Goal: Find specific page/section: Find specific page/section

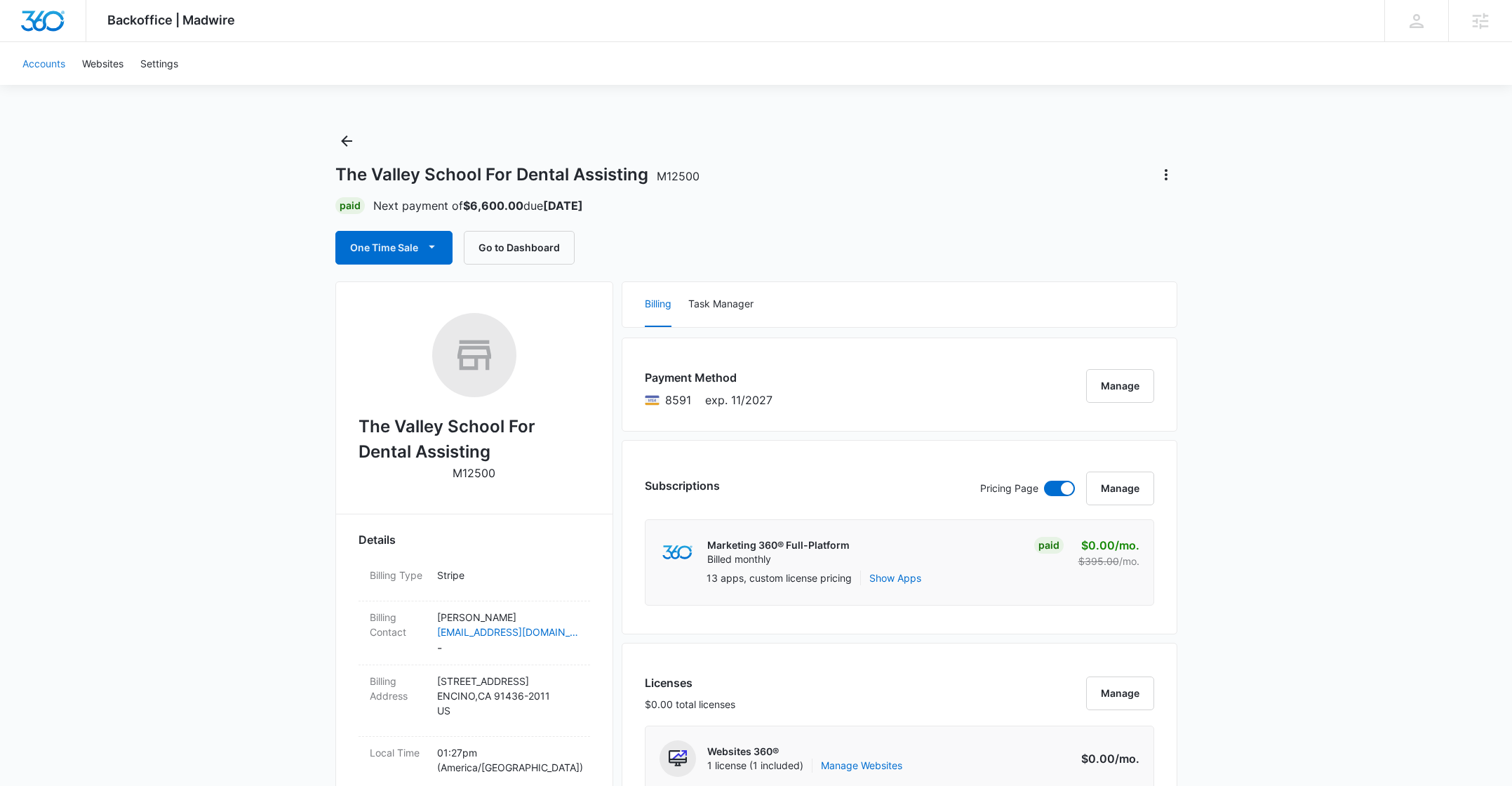
click at [51, 63] on link "Accounts" at bounding box center [44, 63] width 59 height 43
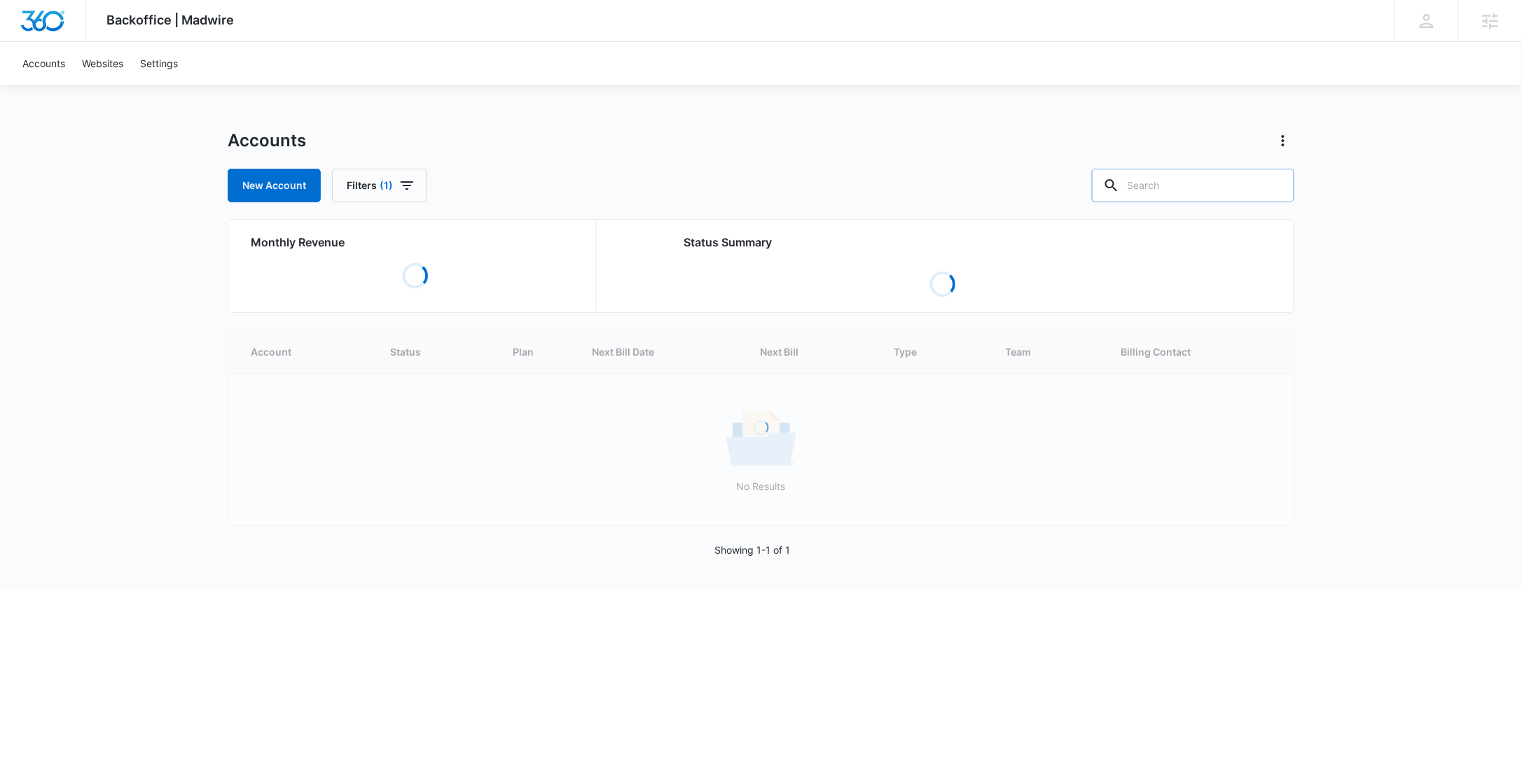
click at [1222, 180] on input "text" at bounding box center [1193, 186] width 203 height 33
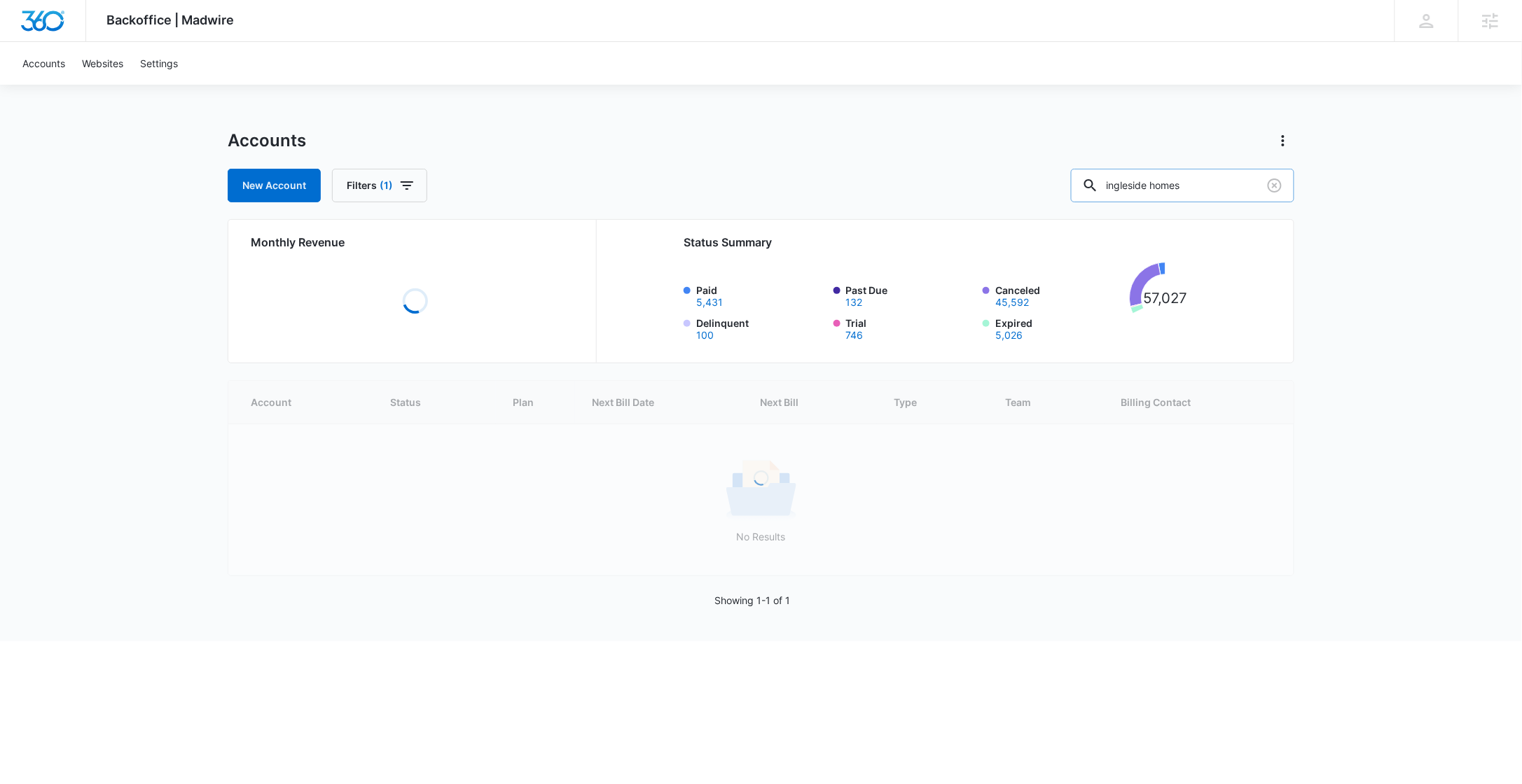
type input "ingleside homes"
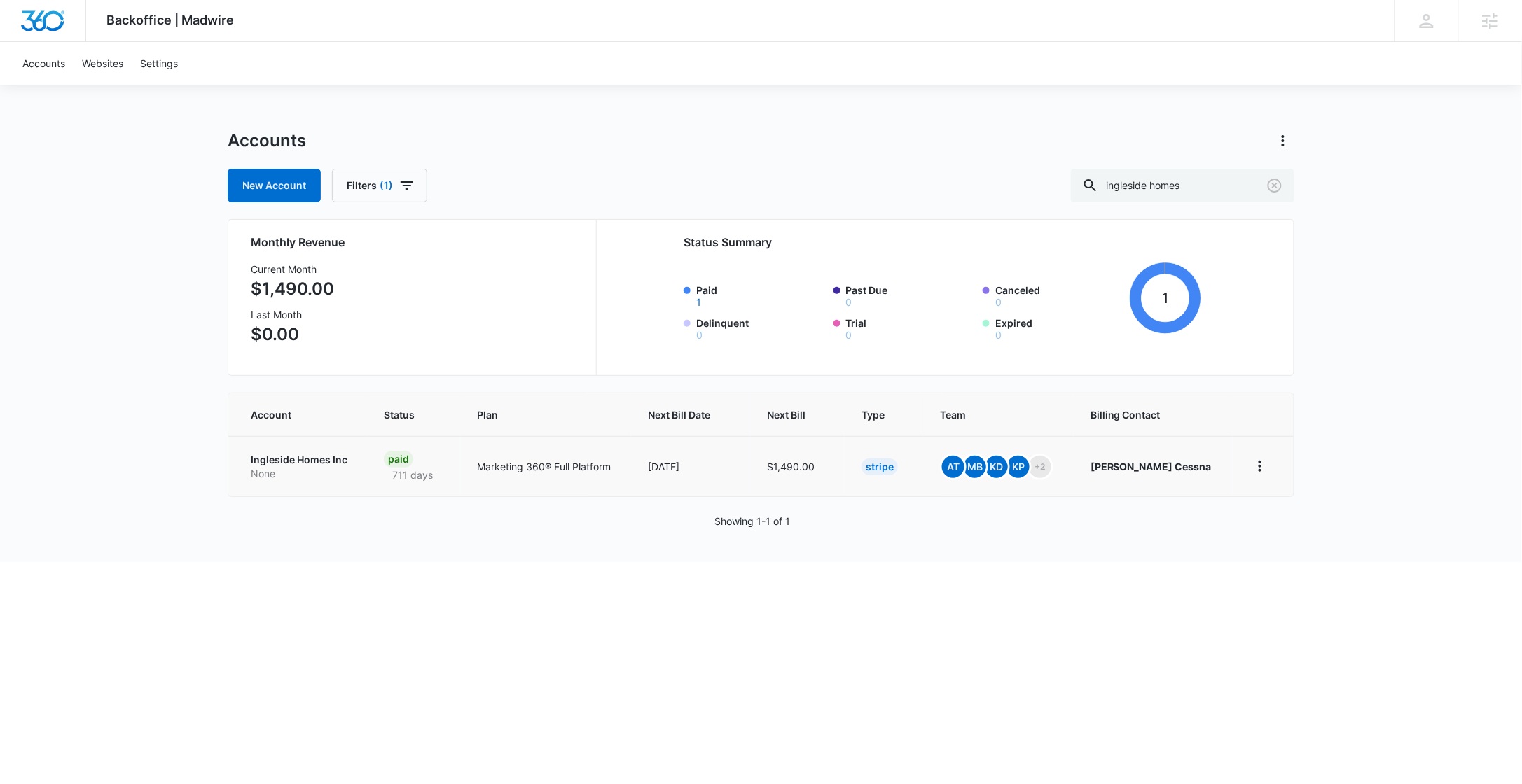
click at [296, 466] on p "Ingleside Homes Inc" at bounding box center [301, 459] width 100 height 14
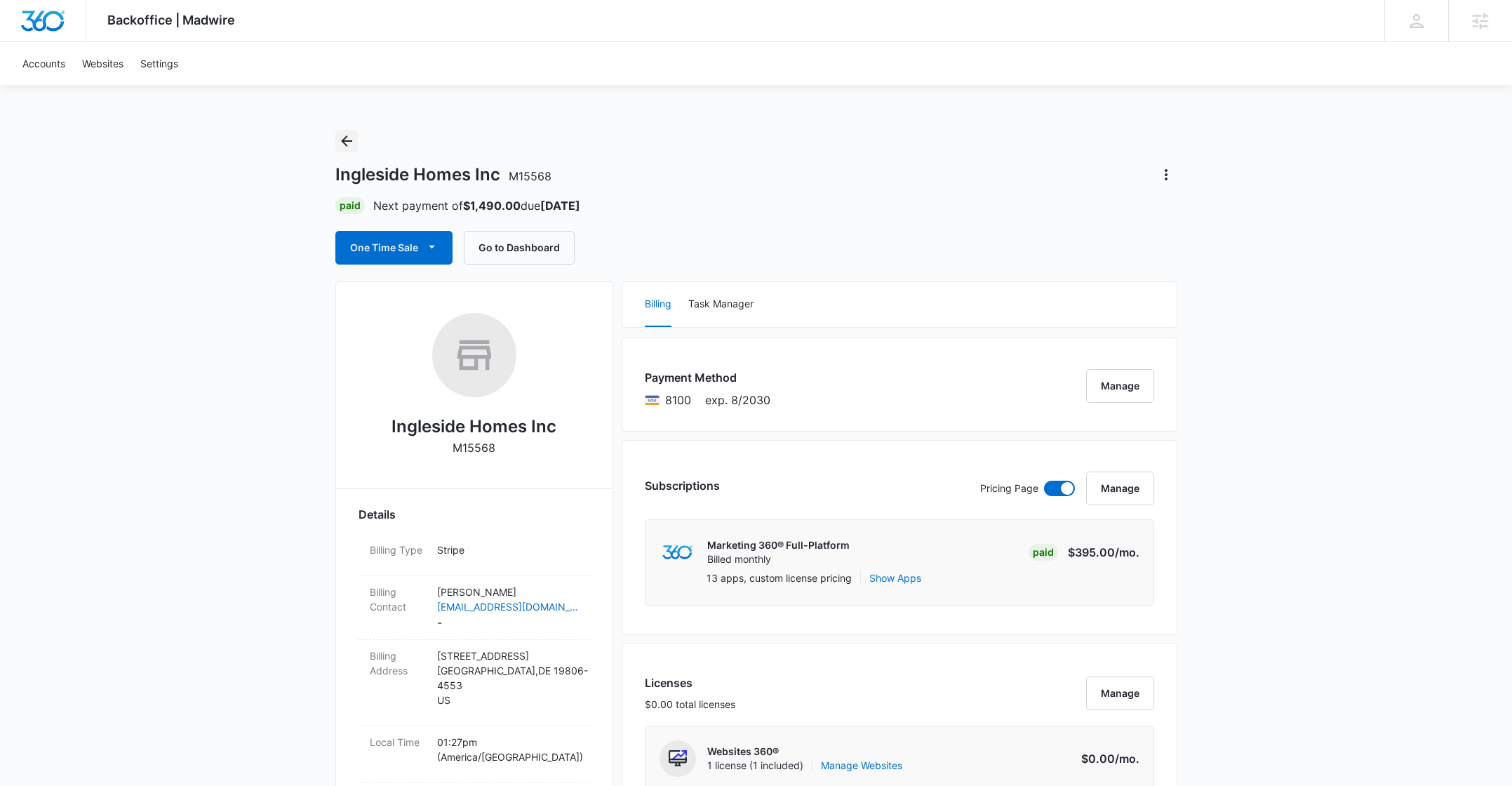
click at [337, 132] on button "Back" at bounding box center [346, 141] width 22 height 22
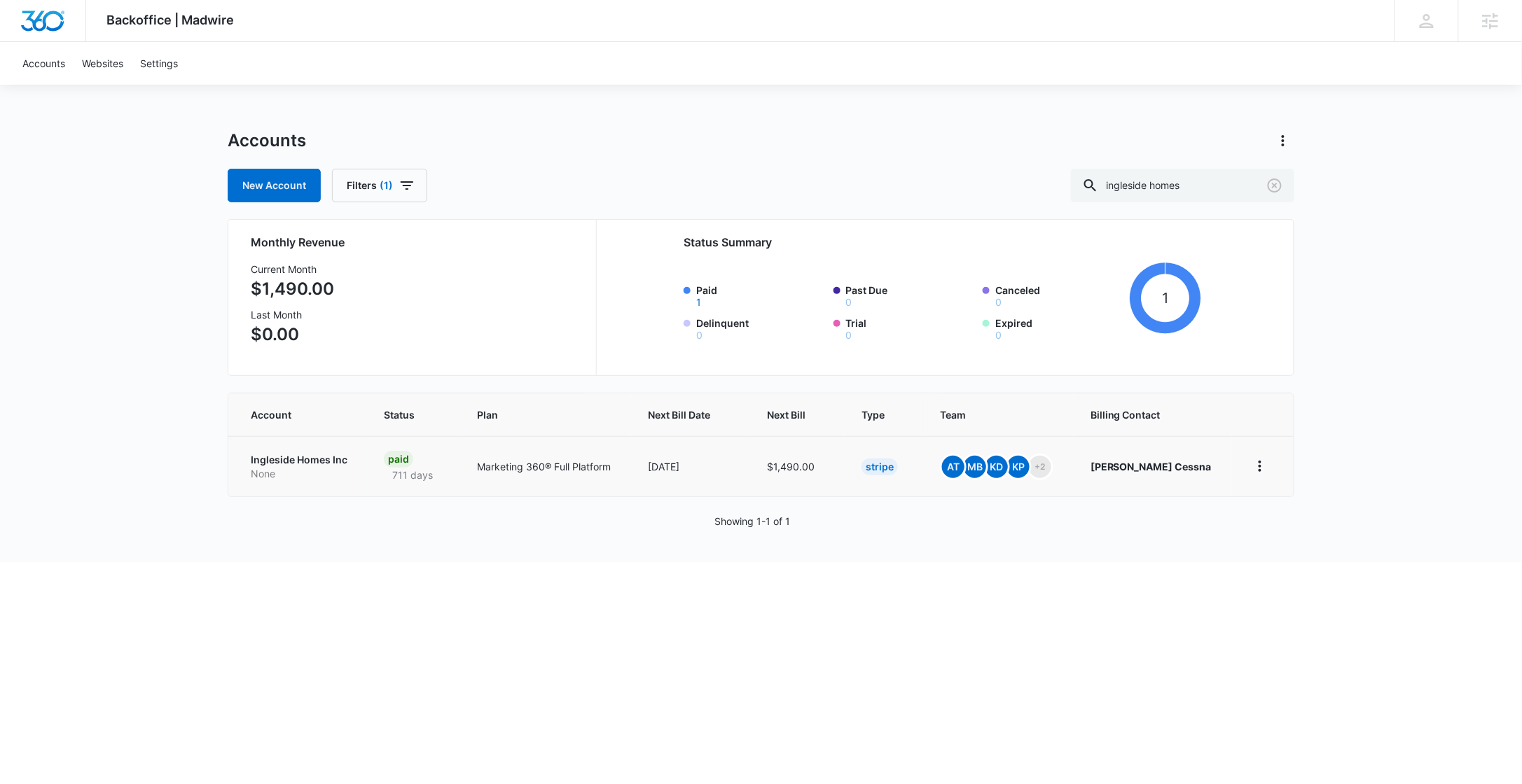
click at [275, 465] on p "Ingleside Homes Inc" at bounding box center [301, 459] width 100 height 14
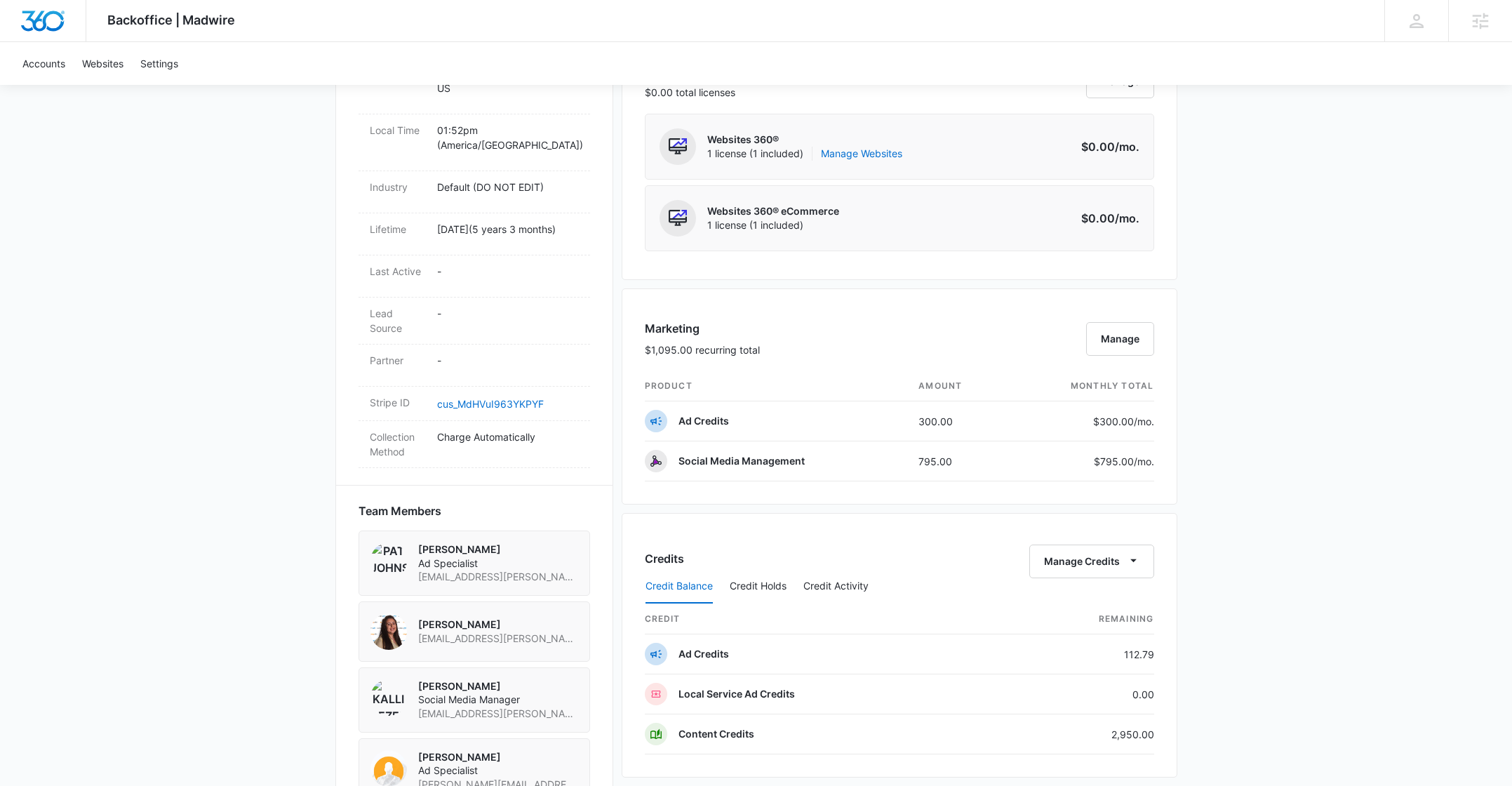
scroll to position [1109, 0]
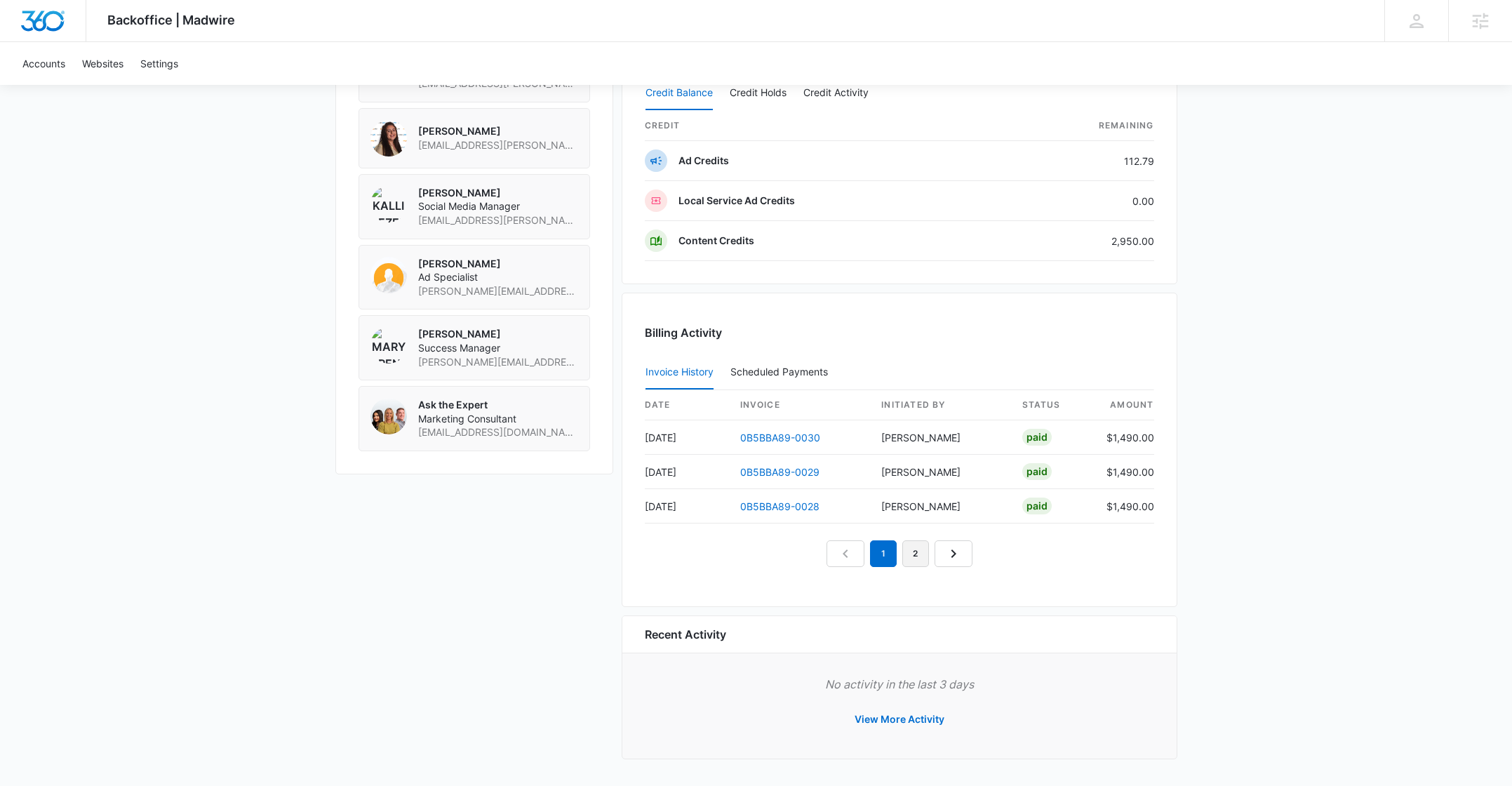
click at [910, 554] on link "2" at bounding box center [915, 553] width 27 height 27
click at [939, 554] on link "3" at bounding box center [931, 553] width 27 height 27
click at [950, 557] on link "4" at bounding box center [948, 553] width 27 height 27
click at [954, 556] on link "5" at bounding box center [964, 553] width 27 height 27
click at [987, 544] on link "6" at bounding box center [980, 553] width 27 height 27
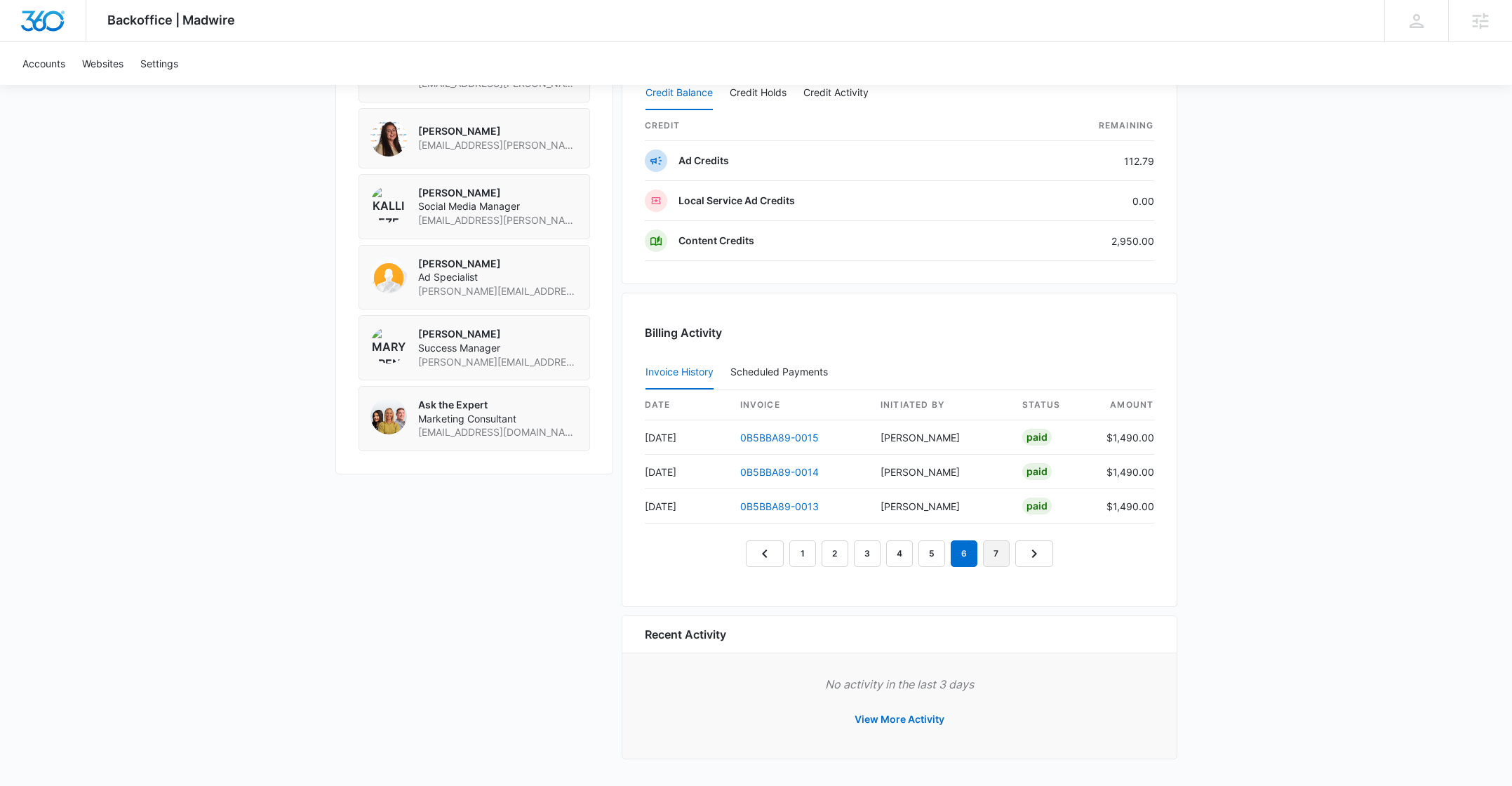
click at [990, 560] on link "7" at bounding box center [996, 553] width 27 height 27
click at [1023, 552] on link "8" at bounding box center [1013, 553] width 27 height 27
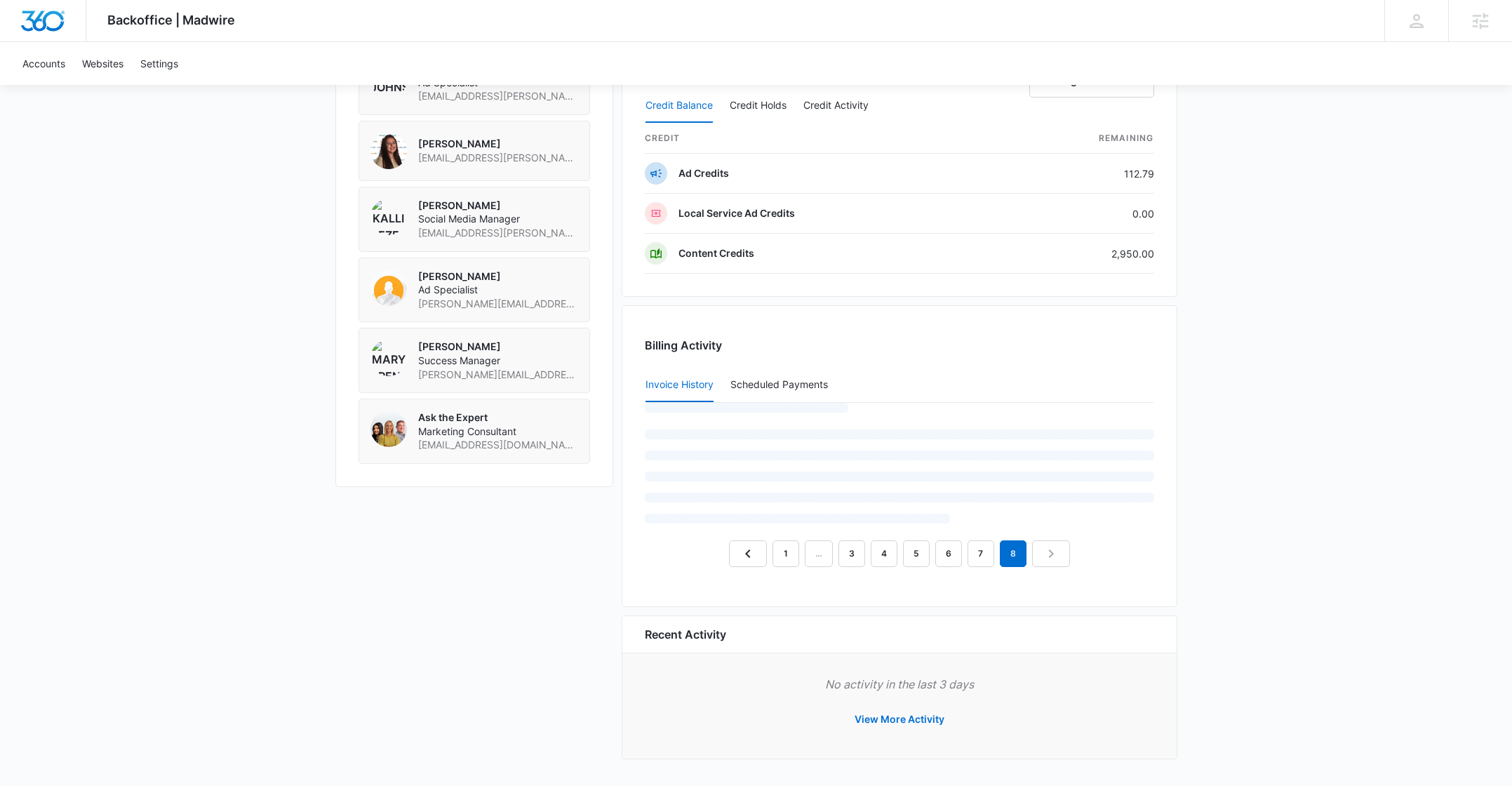
scroll to position [1097, 0]
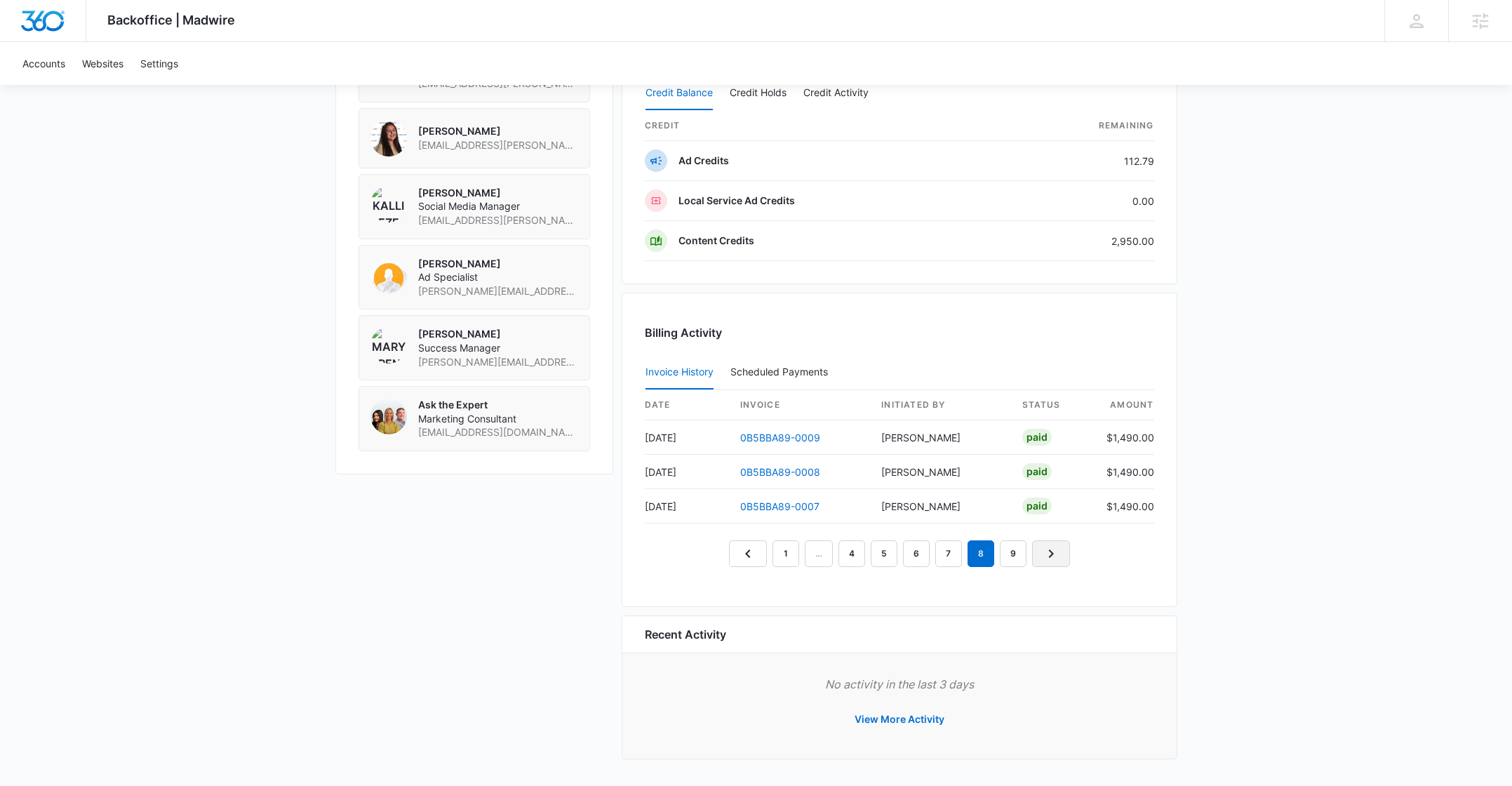
click at [1064, 556] on link "Next Page" at bounding box center [1051, 553] width 38 height 27
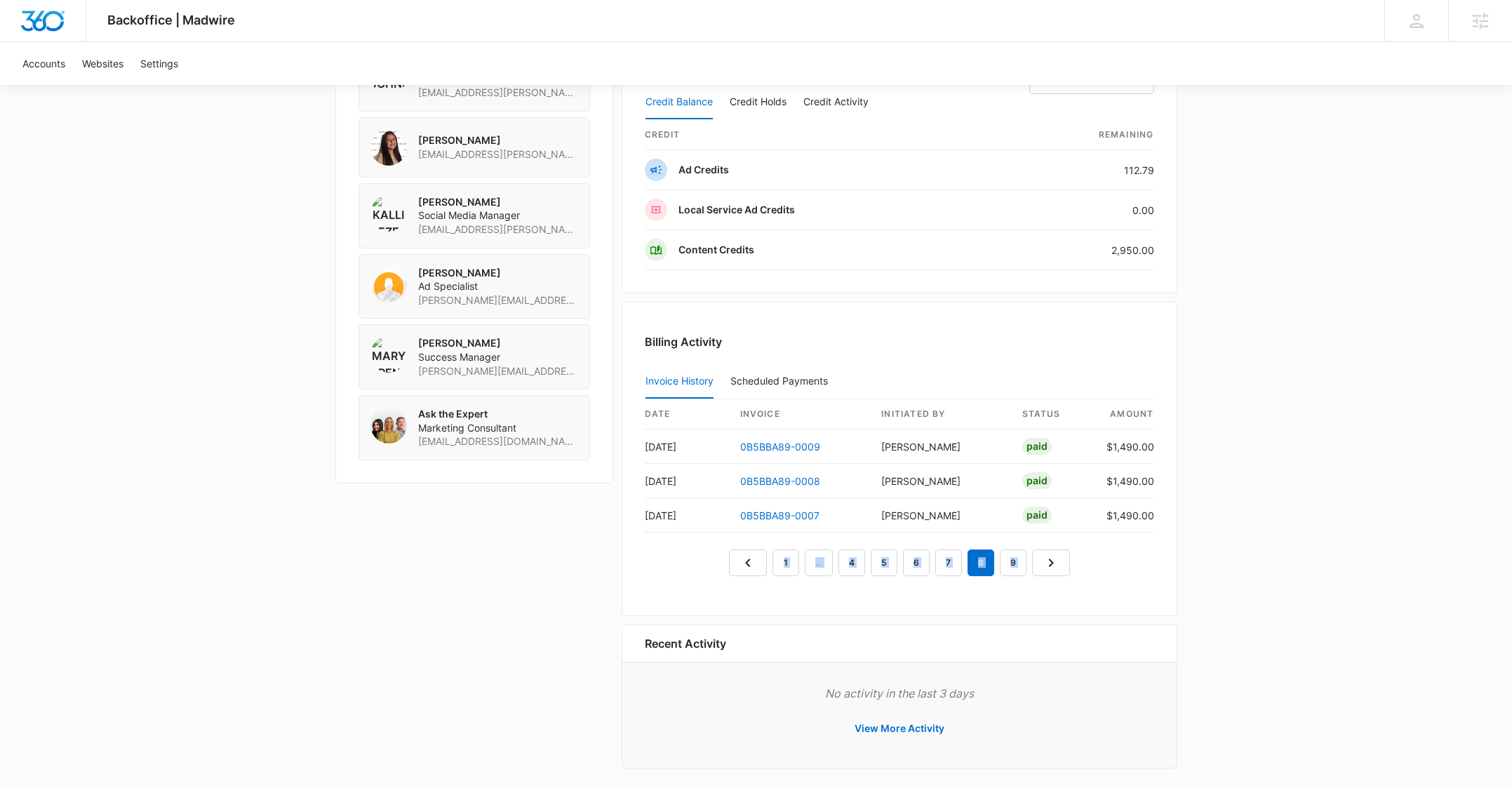
click at [1064, 556] on nav "1 … 4 5 6 7 8 9" at bounding box center [900, 563] width 341 height 27
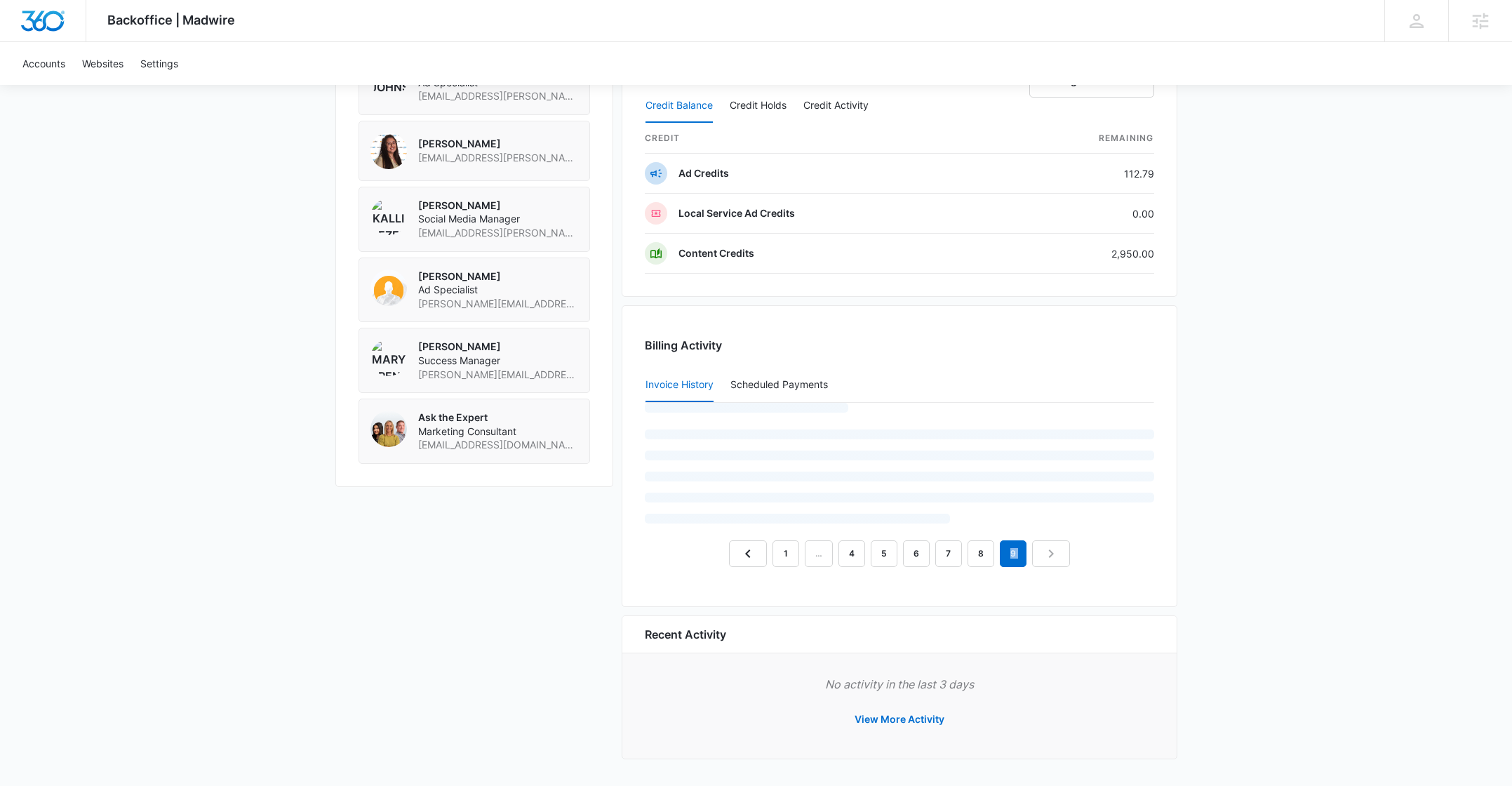
click at [1064, 556] on nav "1 … 4 5 6 7 8 9" at bounding box center [900, 553] width 341 height 27
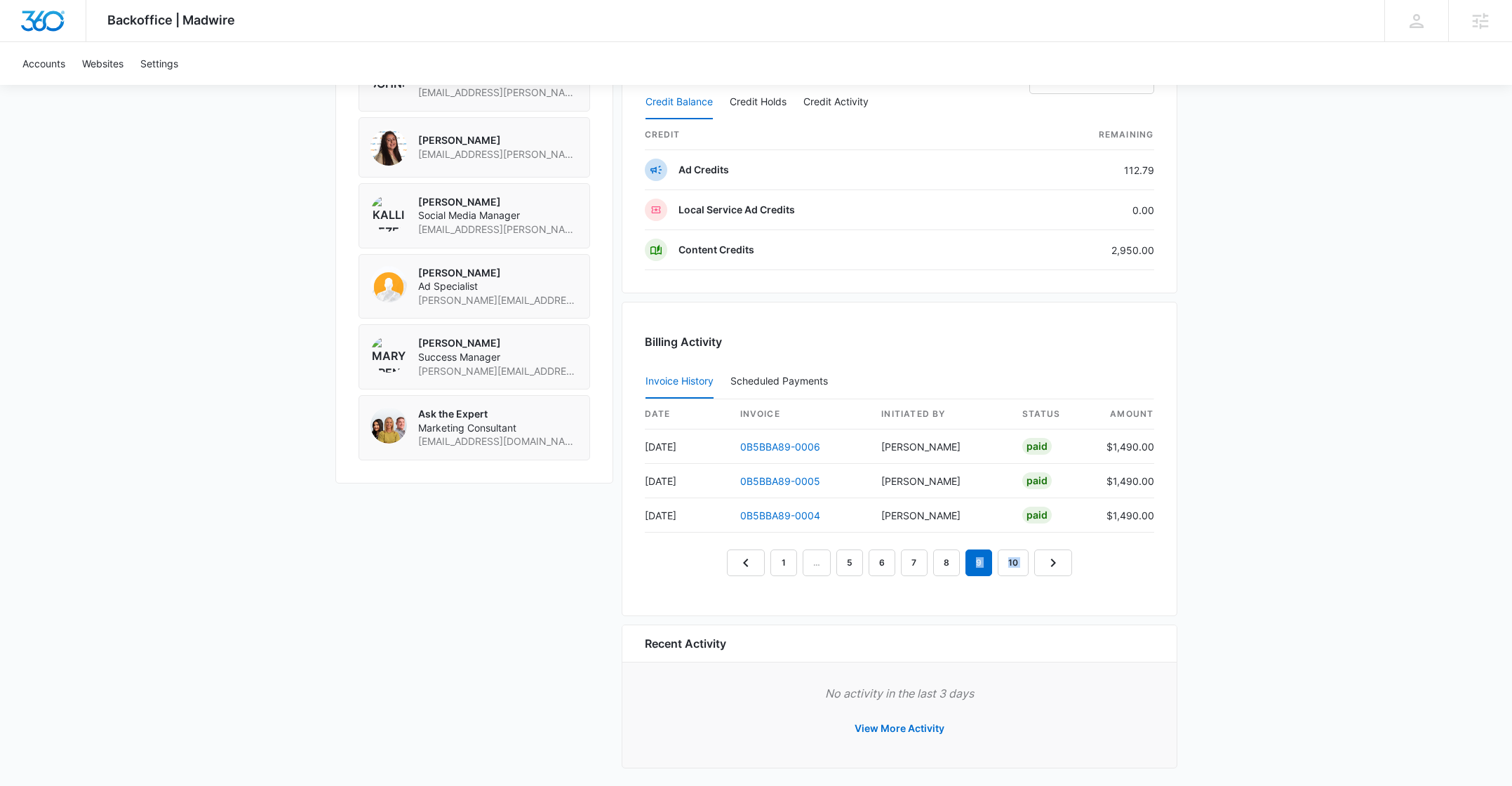
click at [1064, 556] on link "Next Page" at bounding box center [1052, 563] width 38 height 27
click at [1055, 572] on nav "1 … 5 6 7 8 9 10" at bounding box center [900, 563] width 346 height 27
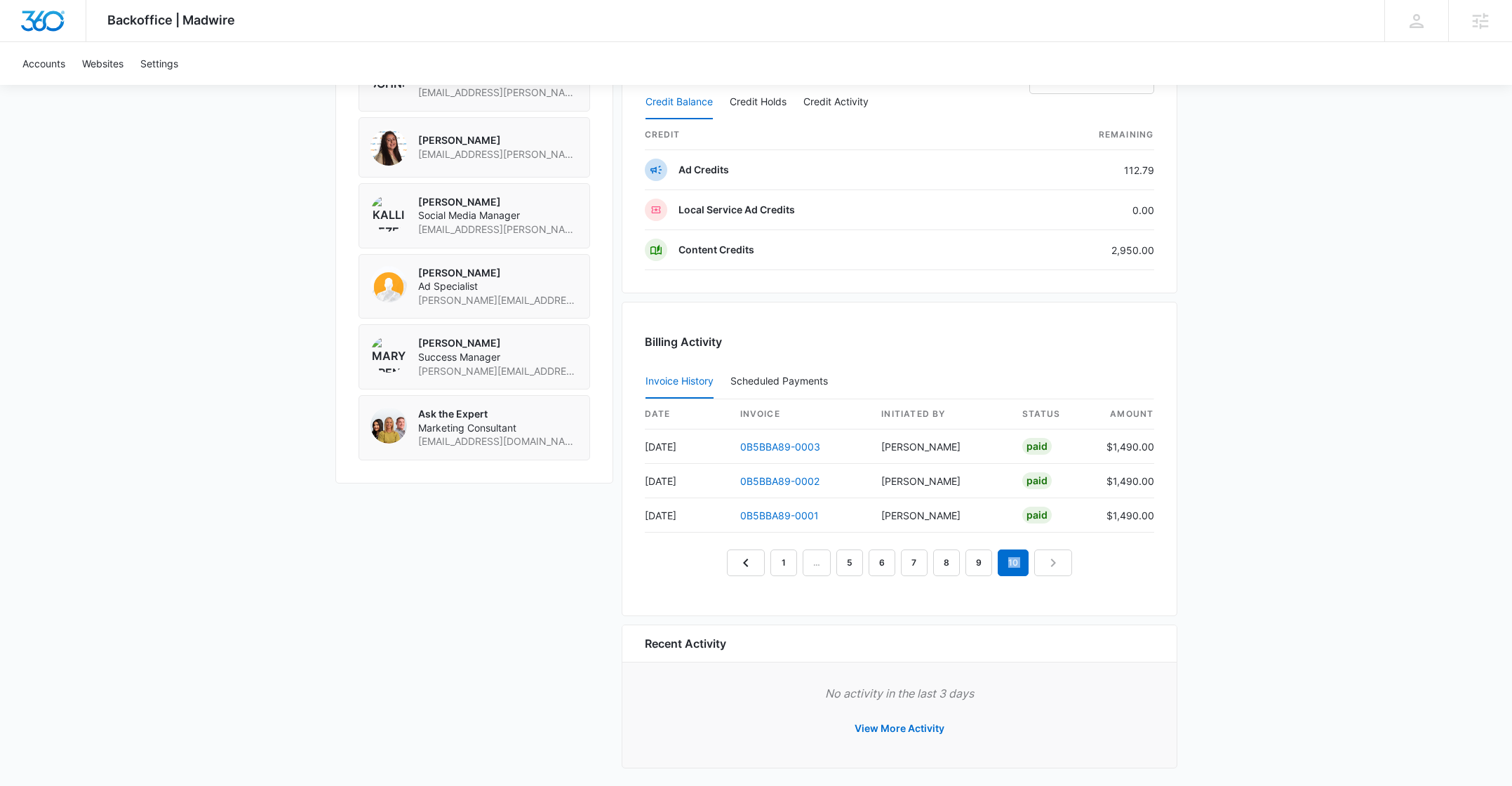
click at [1055, 572] on nav "1 … 5 6 7 8 9 10" at bounding box center [900, 563] width 346 height 27
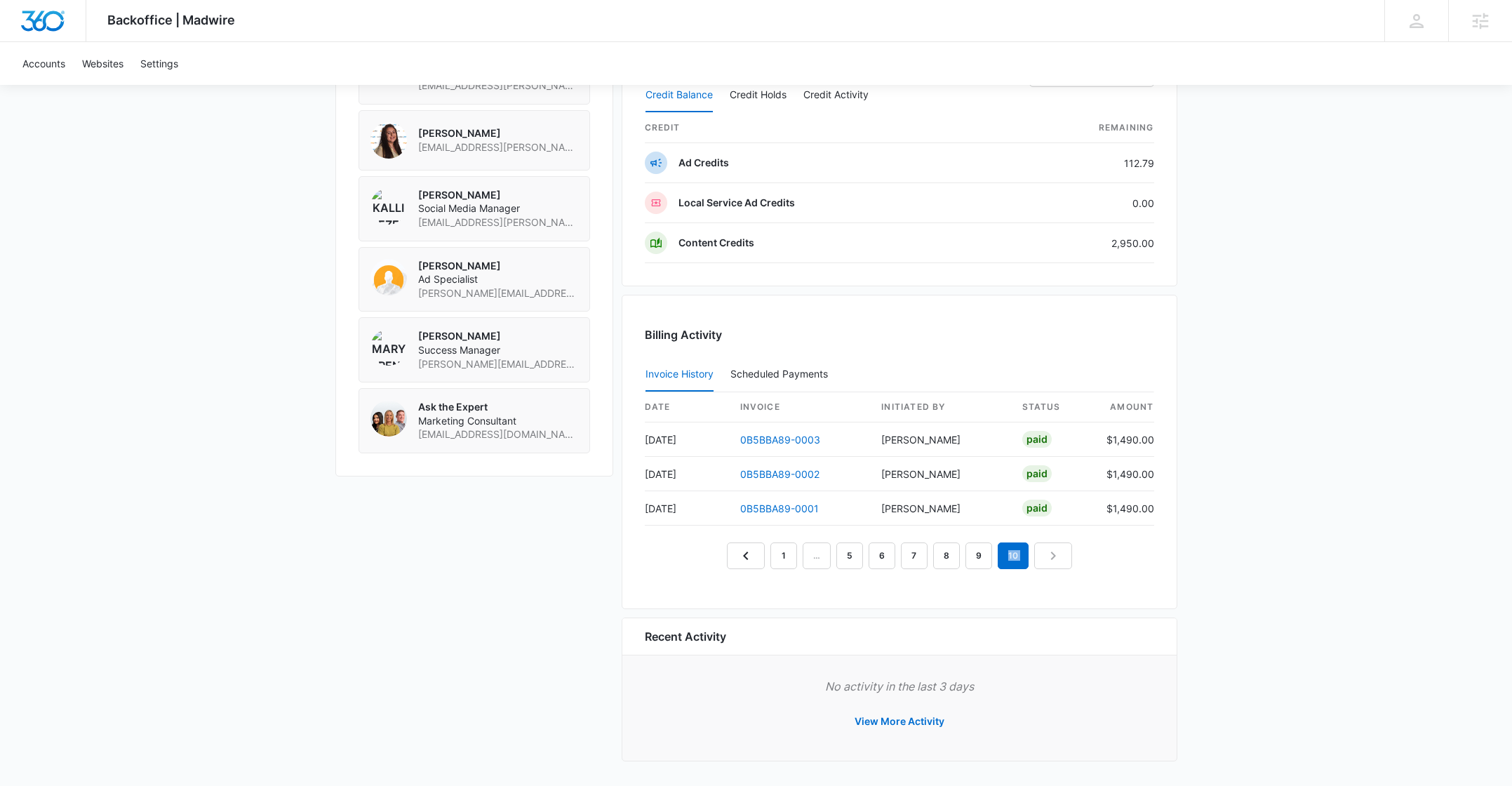
scroll to position [1109, 0]
click at [1052, 542] on nav "1 … 5 6 7 8 9 10" at bounding box center [900, 553] width 346 height 27
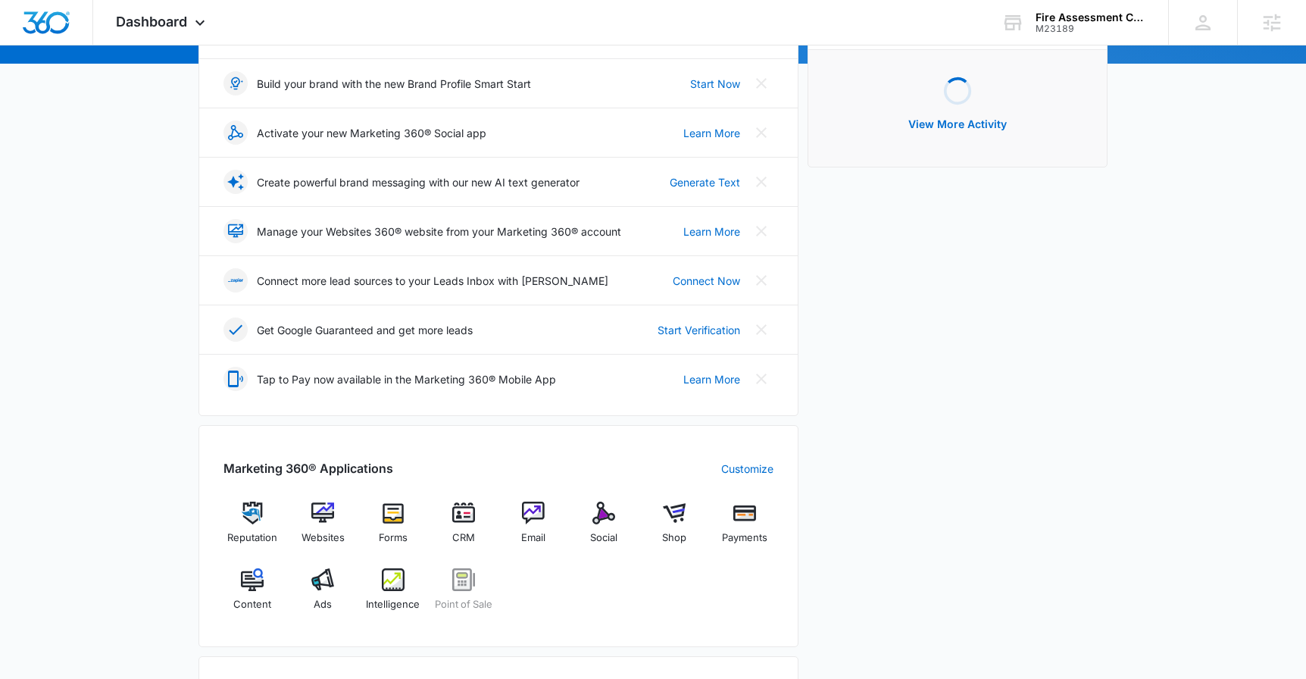
scroll to position [316, 0]
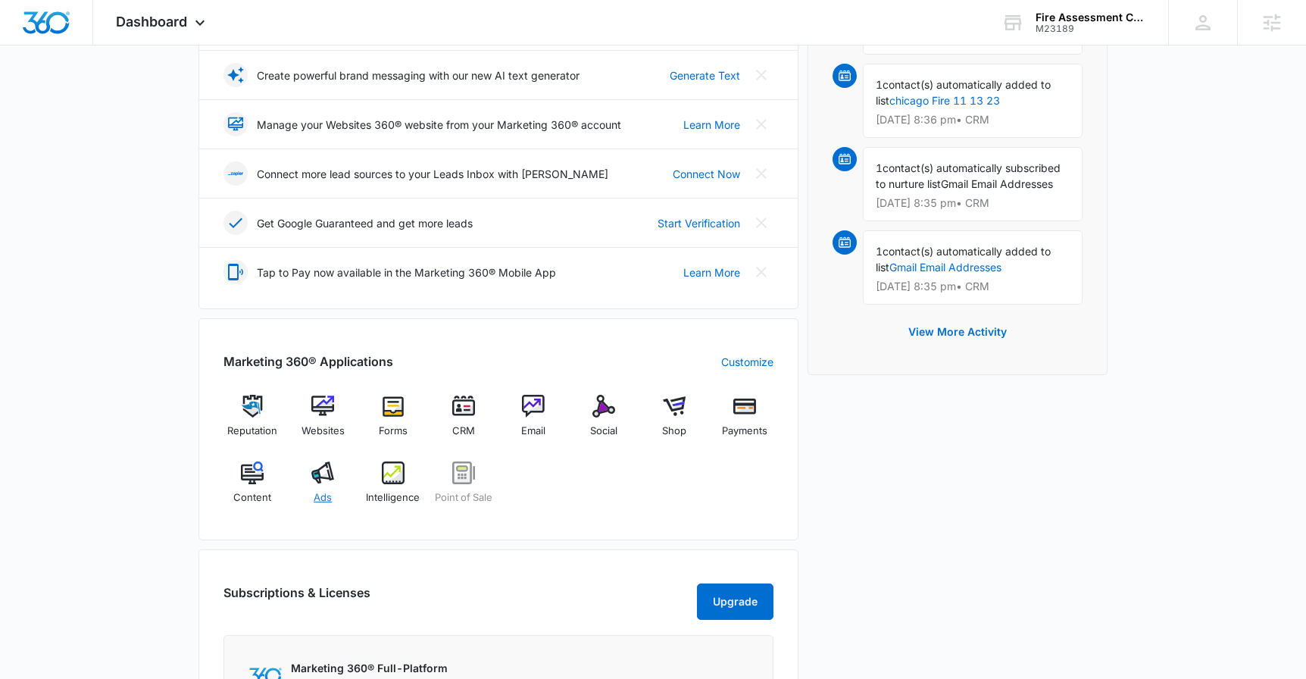
click at [326, 489] on div "Ads" at bounding box center [323, 488] width 58 height 55
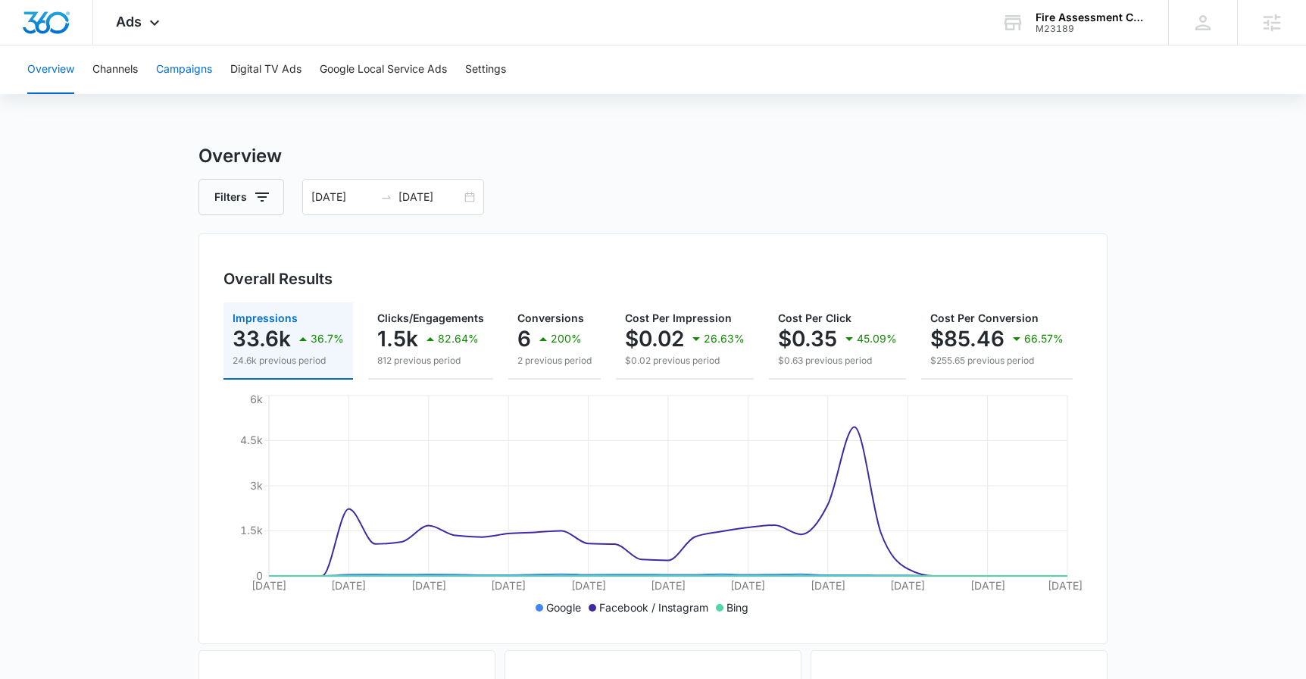
click at [183, 61] on button "Campaigns" at bounding box center [184, 69] width 56 height 48
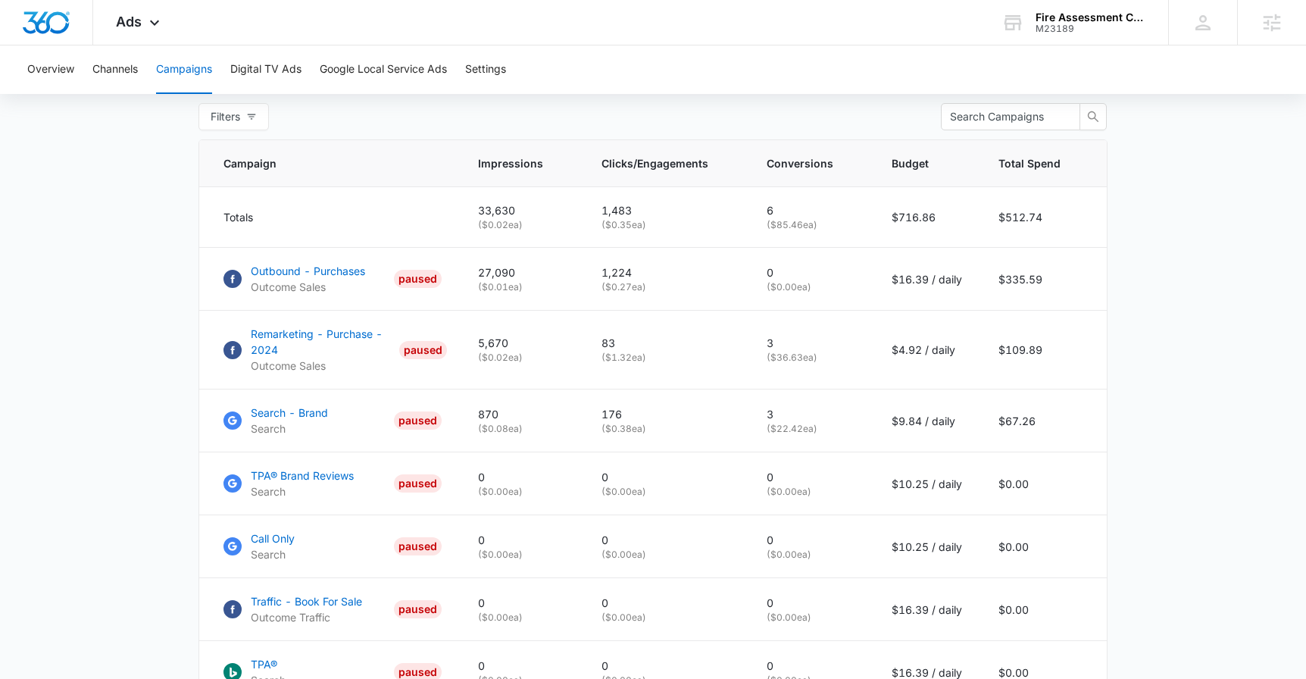
scroll to position [383, 0]
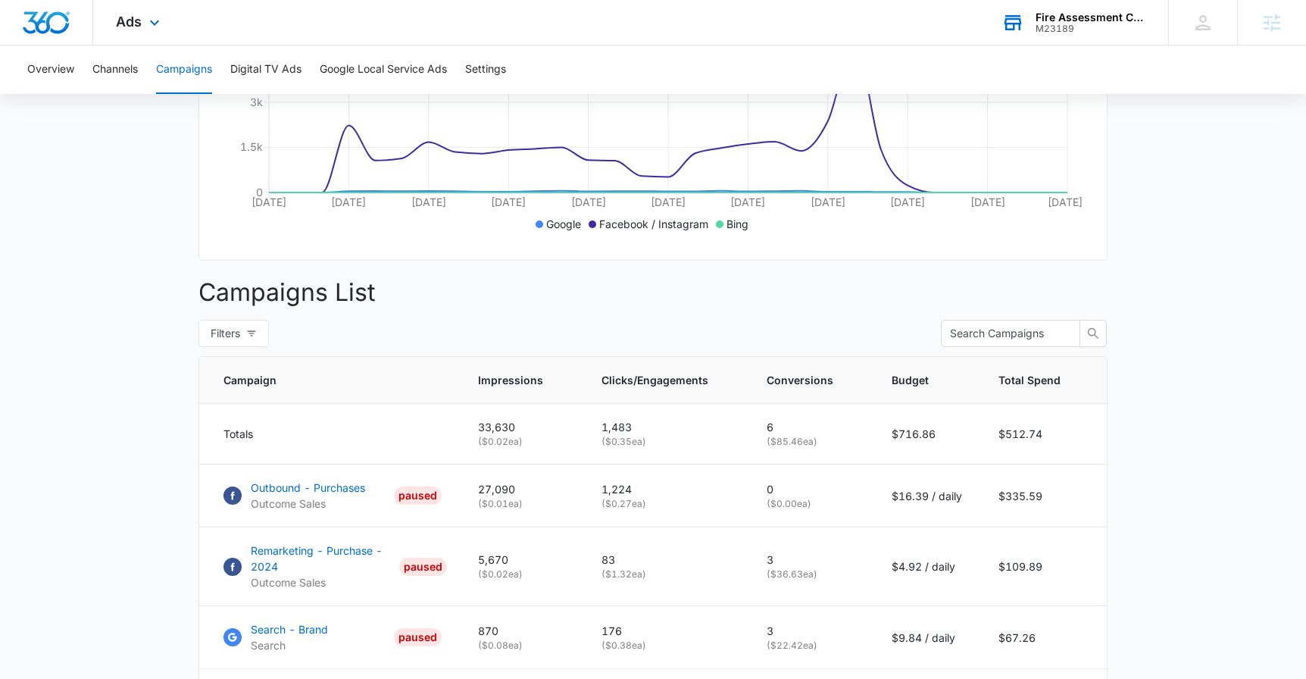
click at [1064, 19] on div "Fire Assessment Center Prep" at bounding box center [1090, 17] width 111 height 12
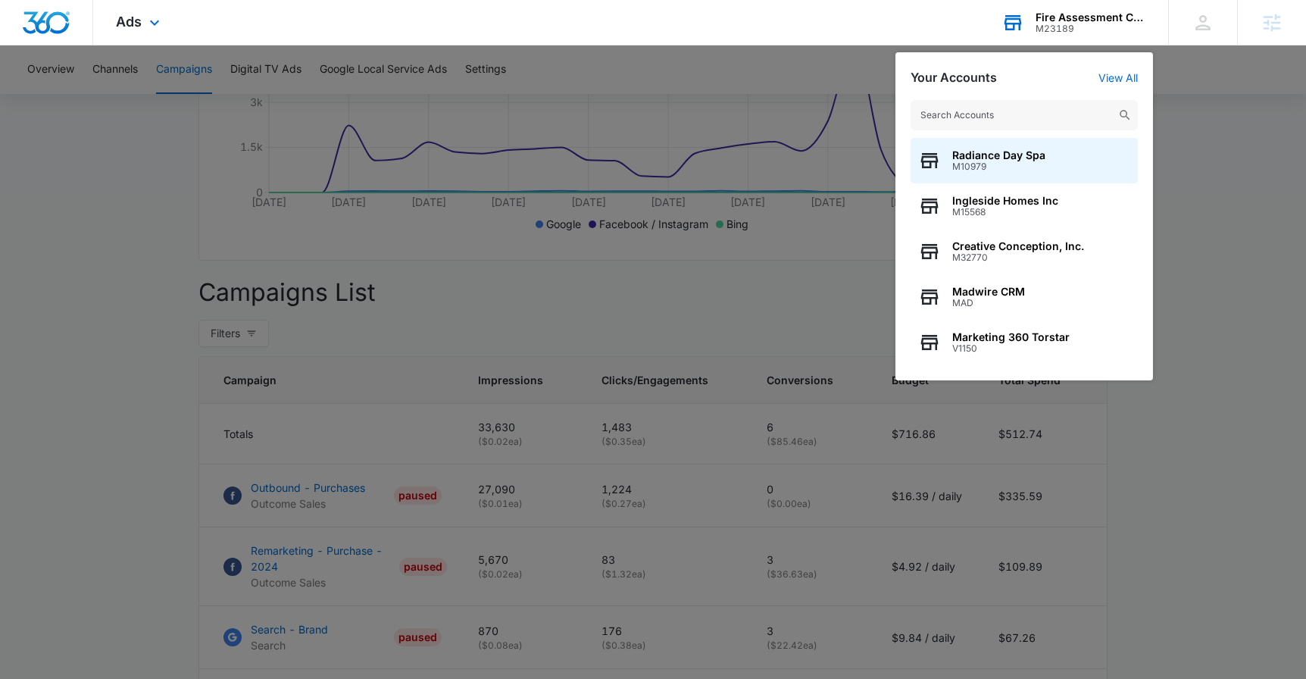
click at [1070, 108] on input "text" at bounding box center [1023, 115] width 227 height 30
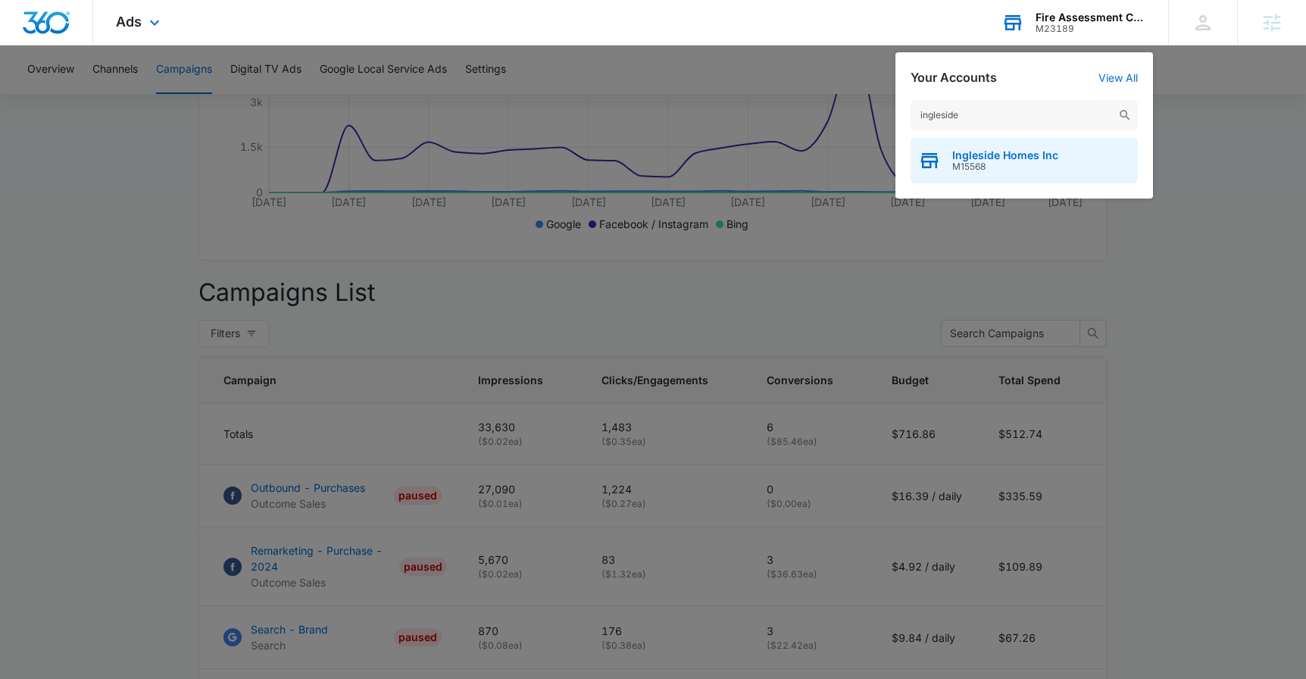
type input "ingleside"
click at [1043, 158] on span "Ingleside Homes Inc" at bounding box center [1005, 155] width 106 height 12
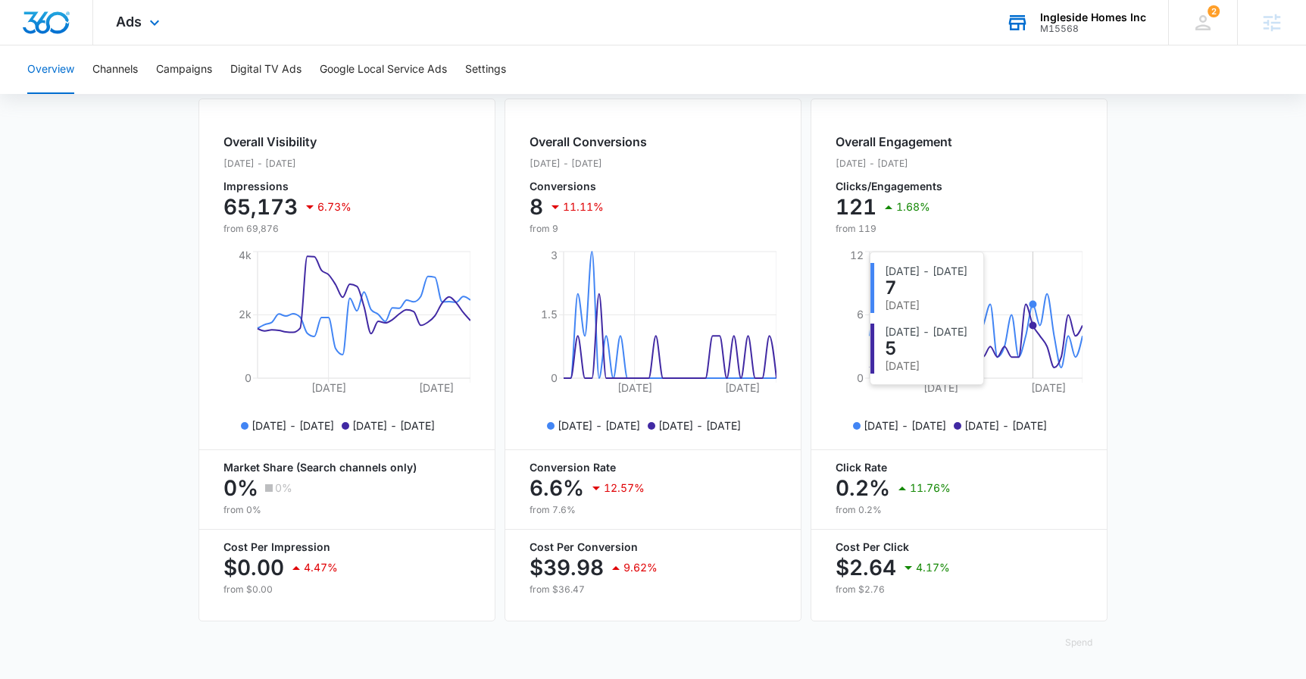
scroll to position [563, 0]
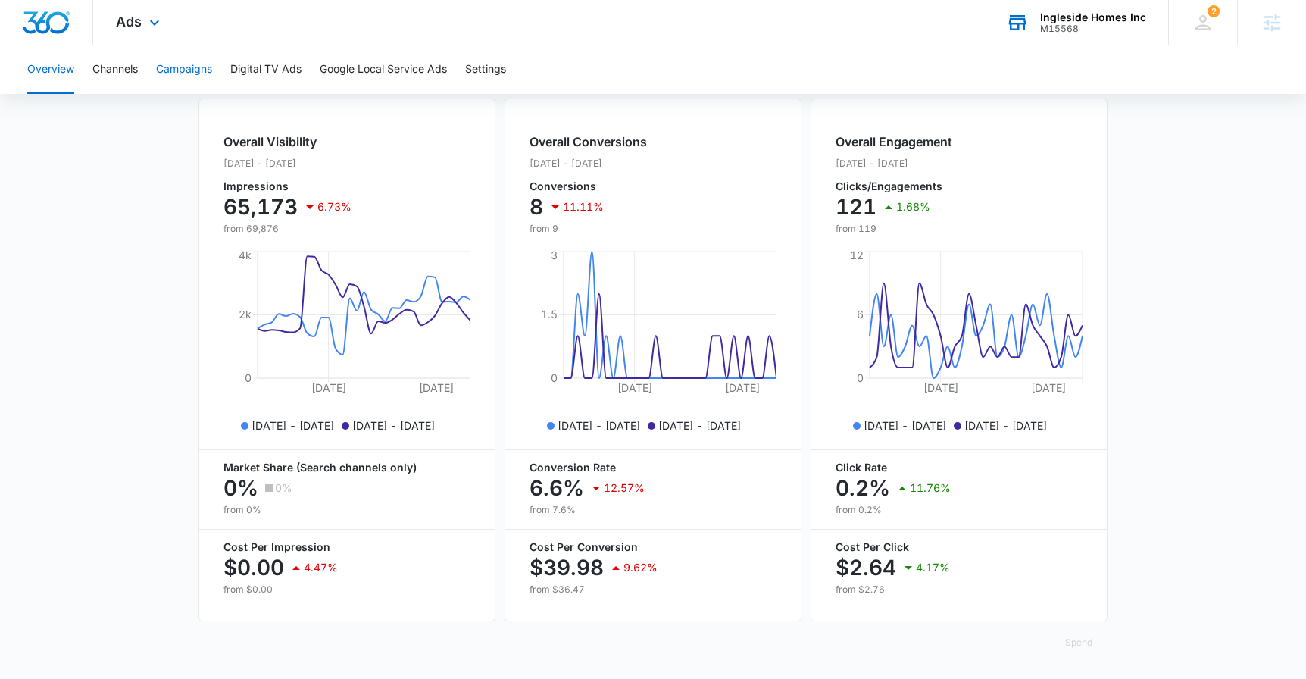
click at [183, 64] on button "Campaigns" at bounding box center [184, 69] width 56 height 48
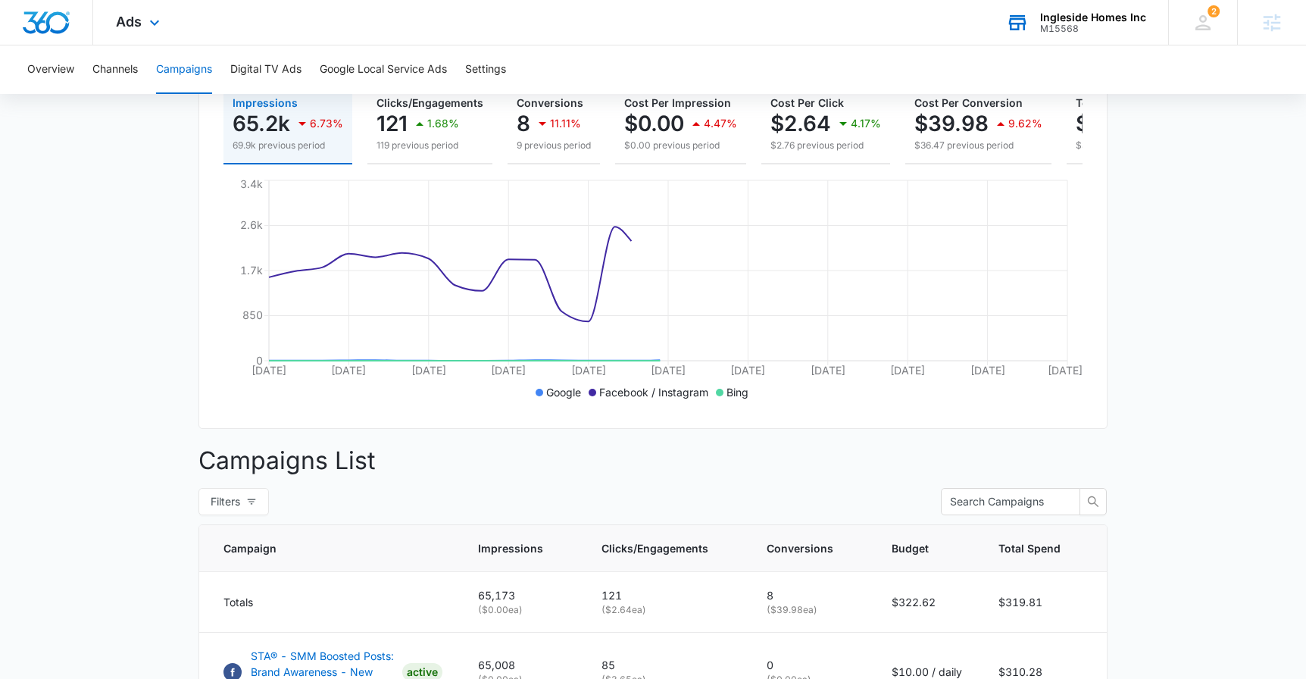
scroll to position [487, 0]
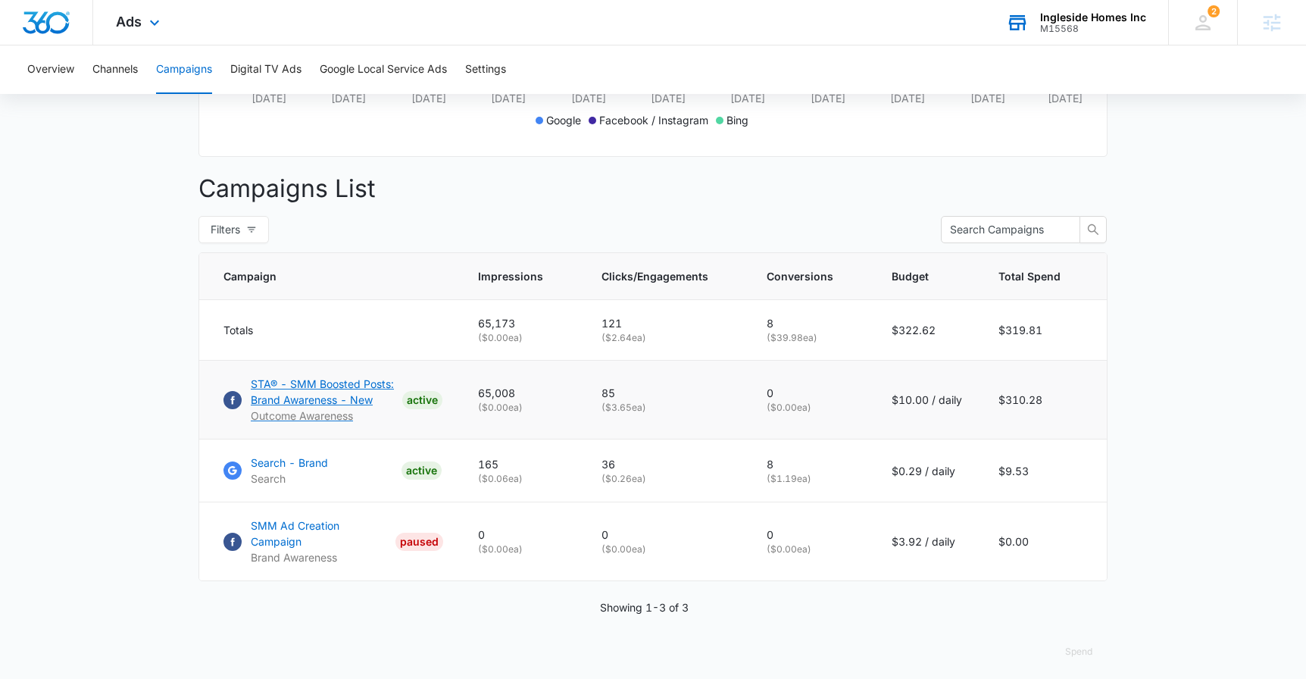
click at [302, 397] on p "STA® - SMM Boosted Posts: Brand Awareness - New" at bounding box center [323, 392] width 145 height 32
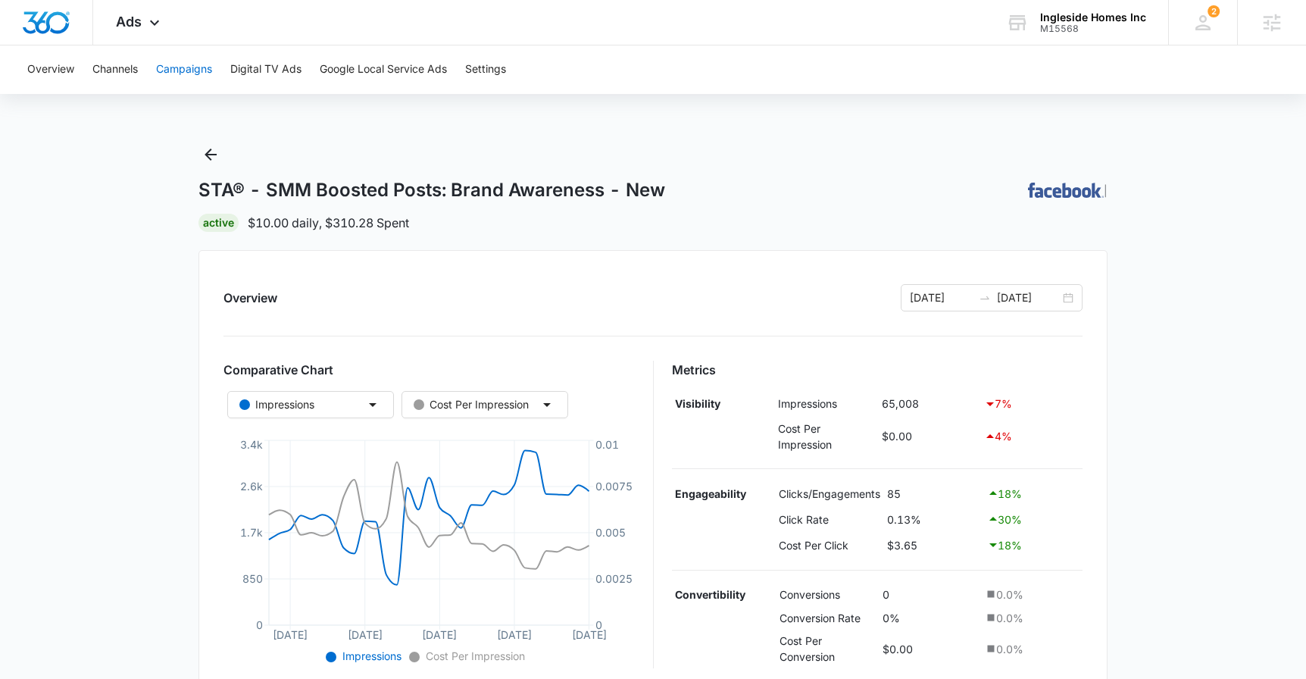
click at [183, 66] on button "Campaigns" at bounding box center [184, 69] width 56 height 48
